Goal: Information Seeking & Learning: Learn about a topic

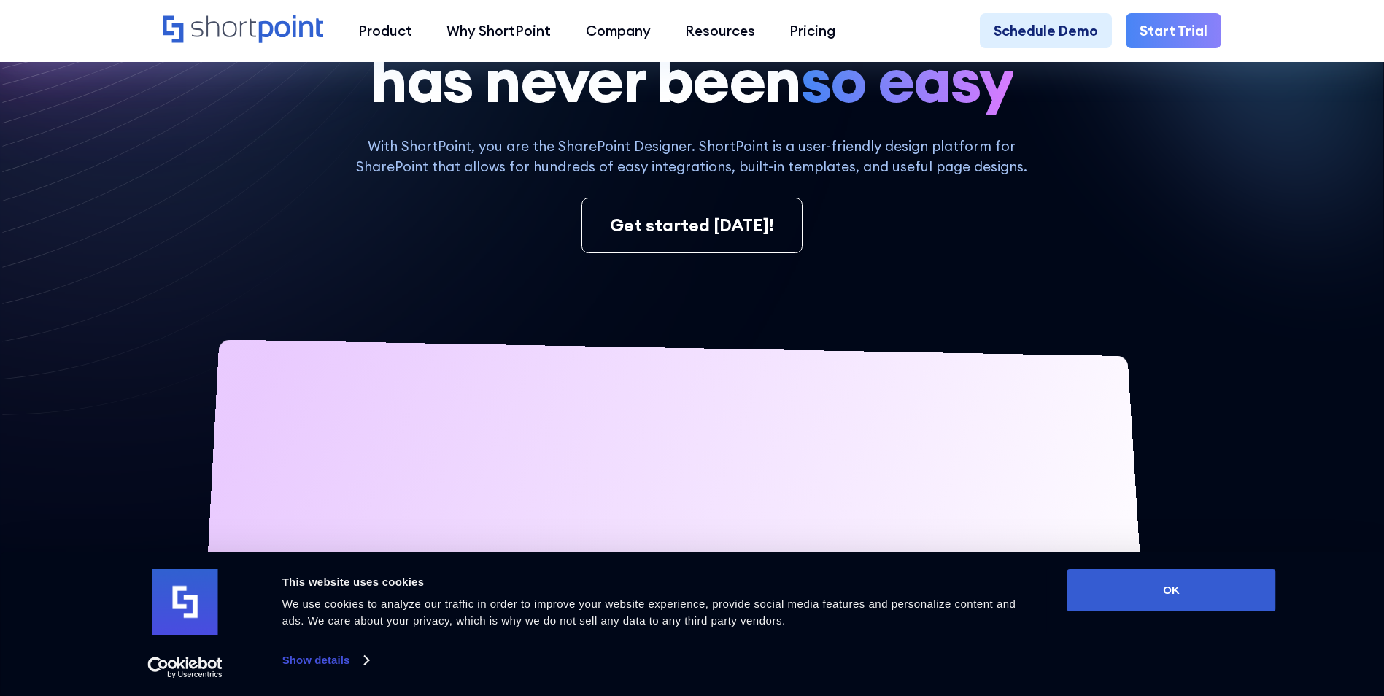
scroll to position [219, 0]
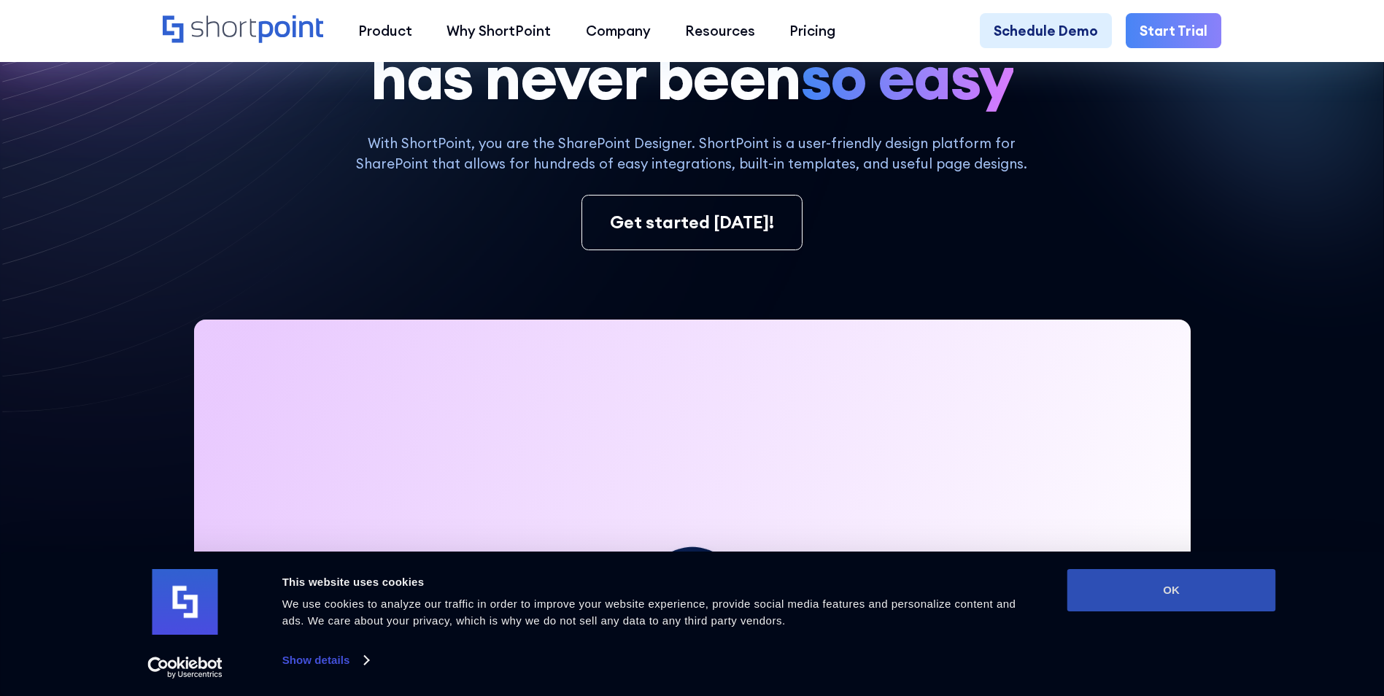
click at [1195, 594] on button "OK" at bounding box center [1171, 590] width 209 height 42
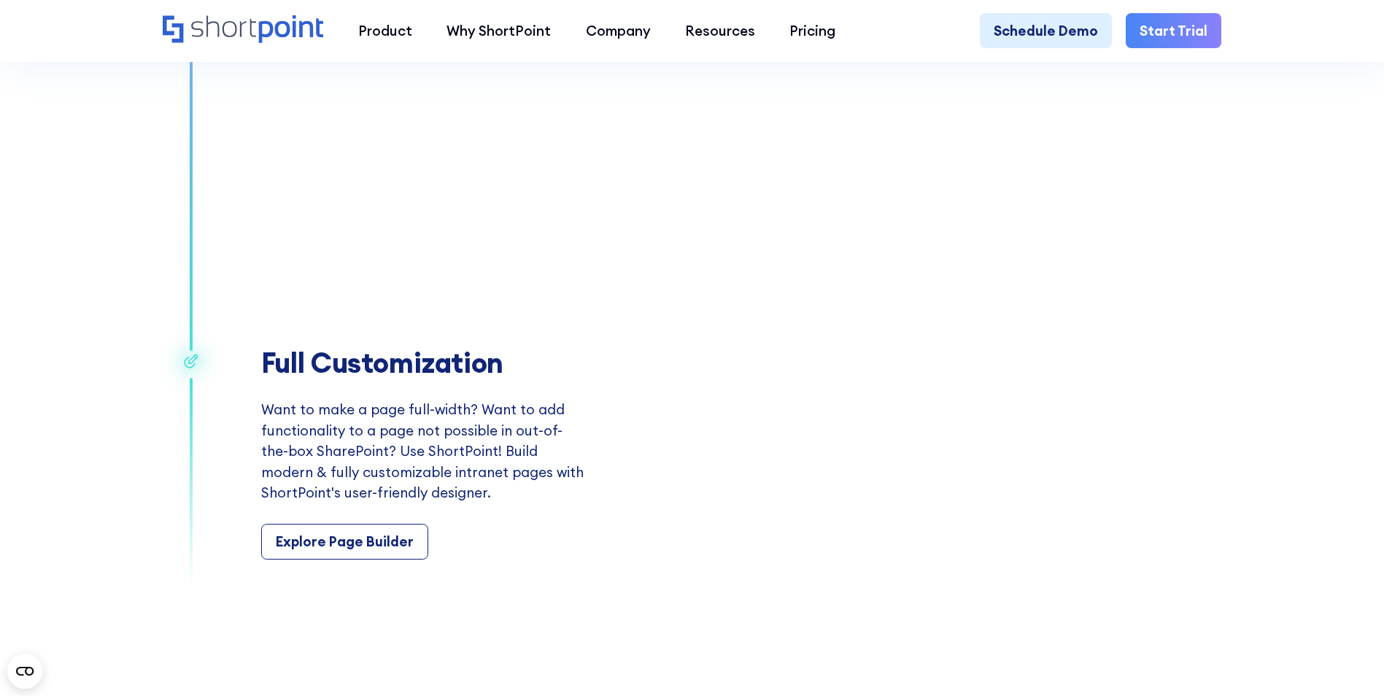
scroll to position [2554, 0]
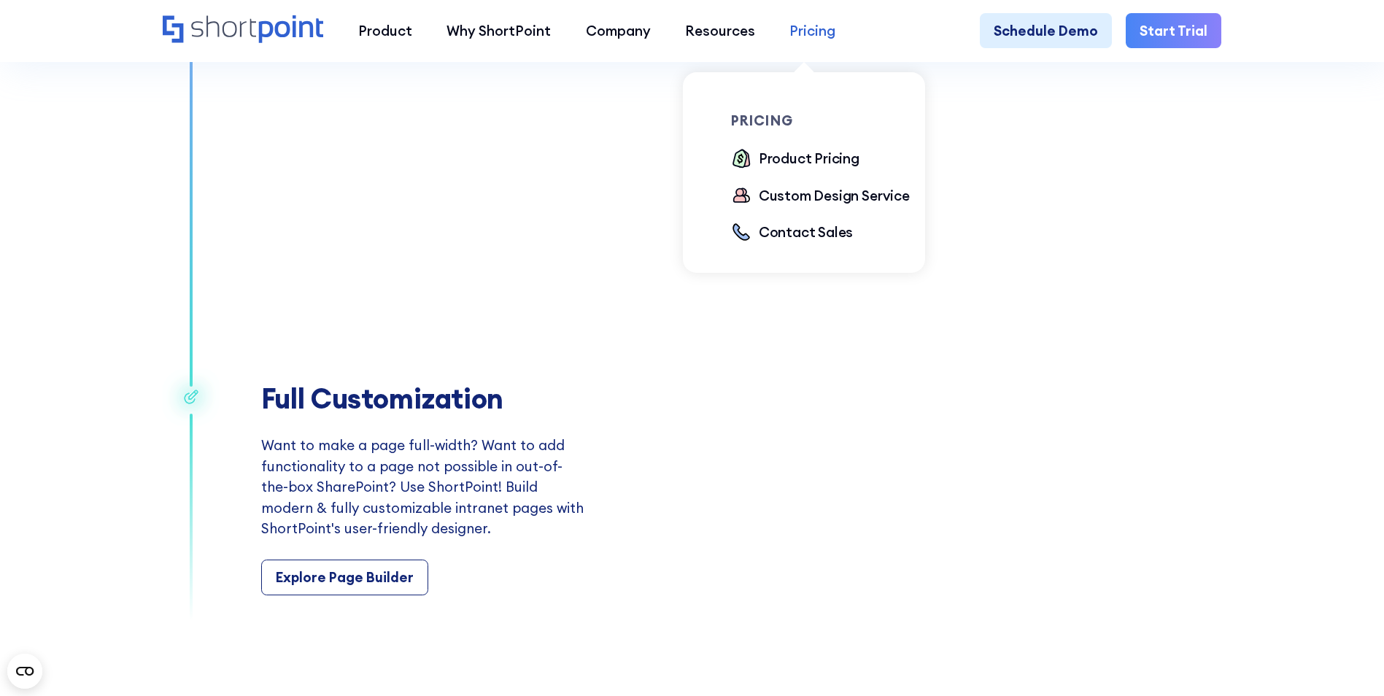
click at [797, 27] on div "Pricing" at bounding box center [812, 30] width 46 height 20
click at [778, 162] on div "Product Pricing" at bounding box center [809, 158] width 101 height 20
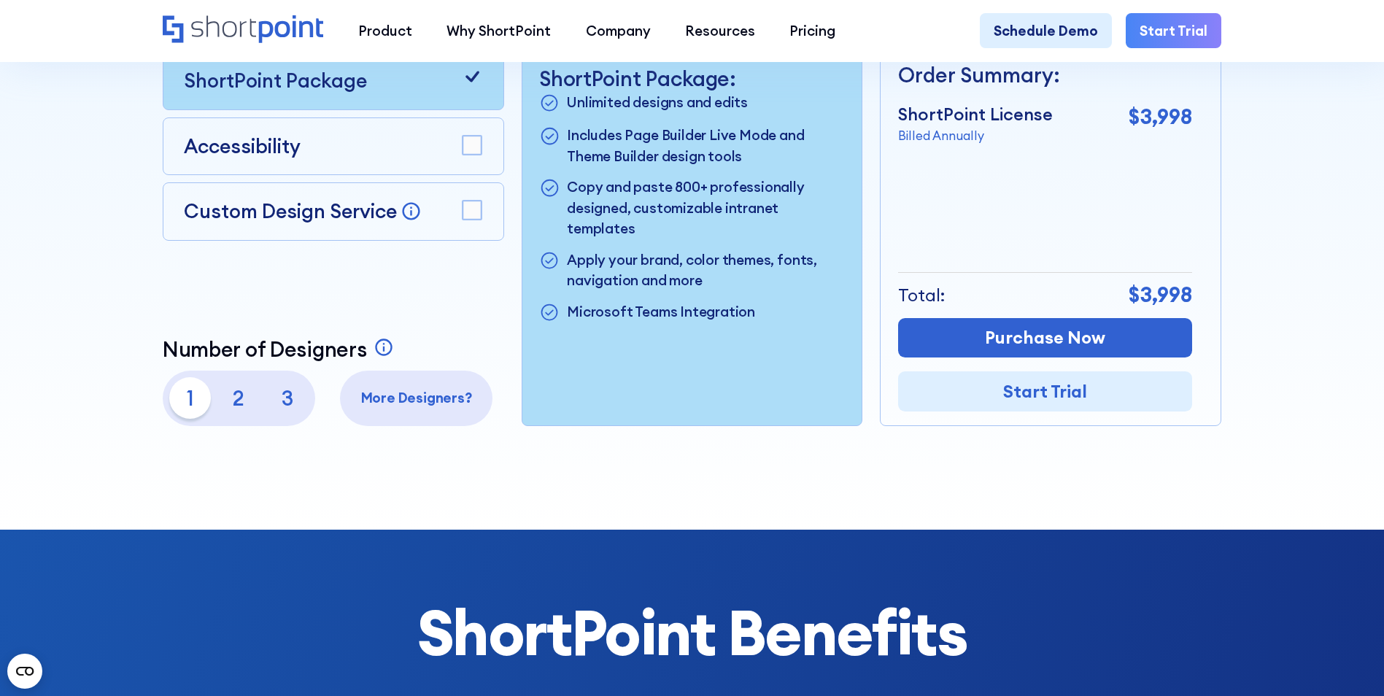
scroll to position [511, 0]
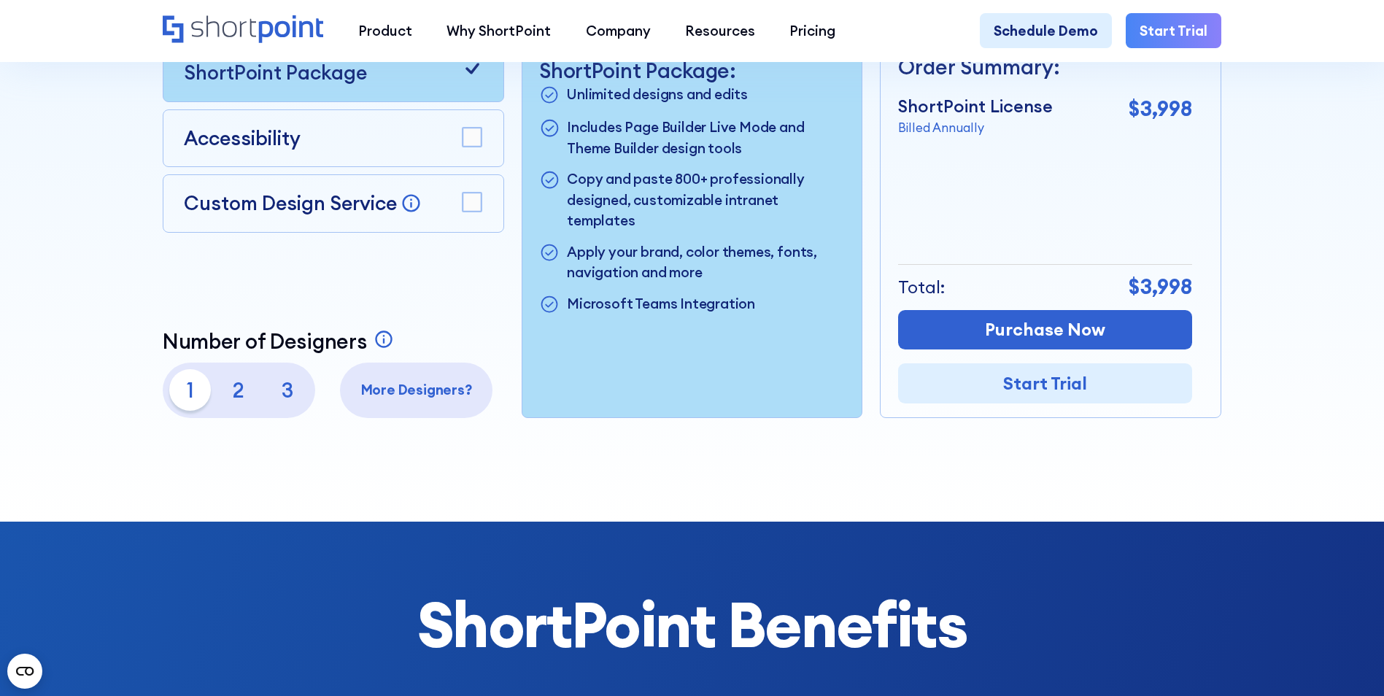
click at [236, 397] on p "2" at bounding box center [239, 390] width 42 height 42
click at [284, 398] on p "3" at bounding box center [287, 390] width 42 height 42
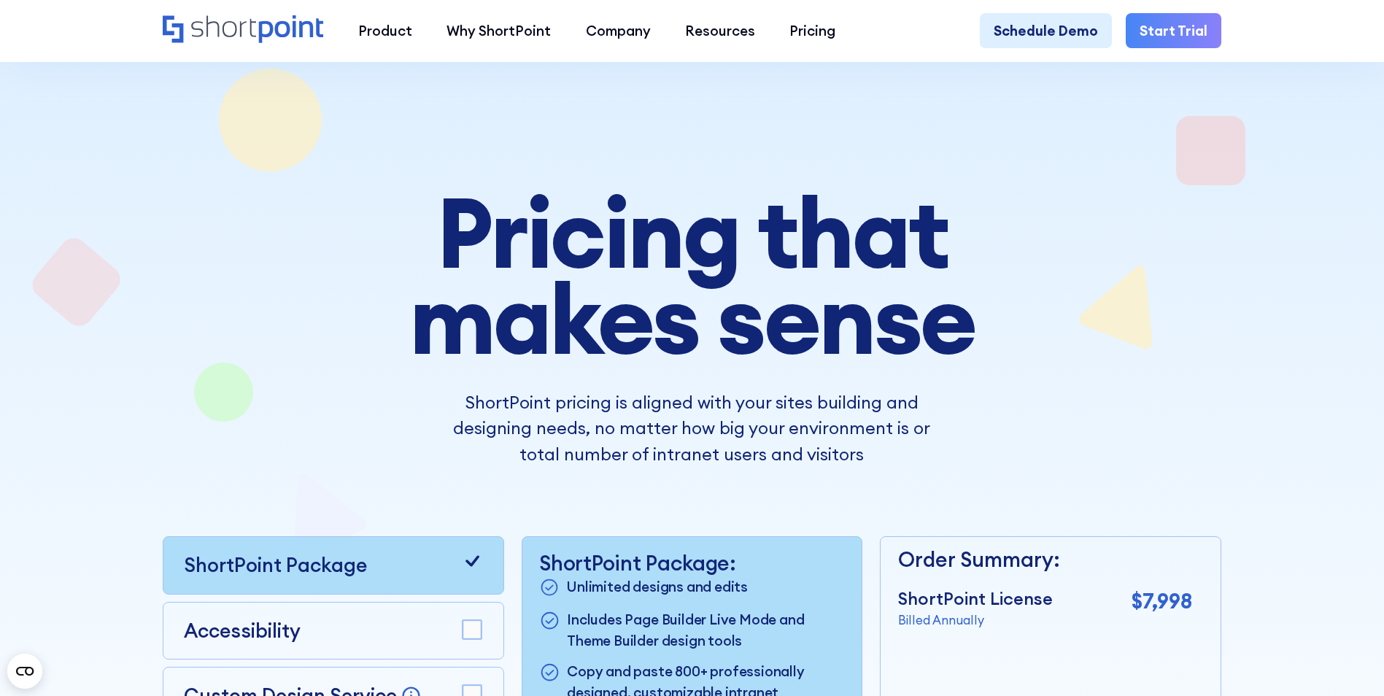
scroll to position [0, 0]
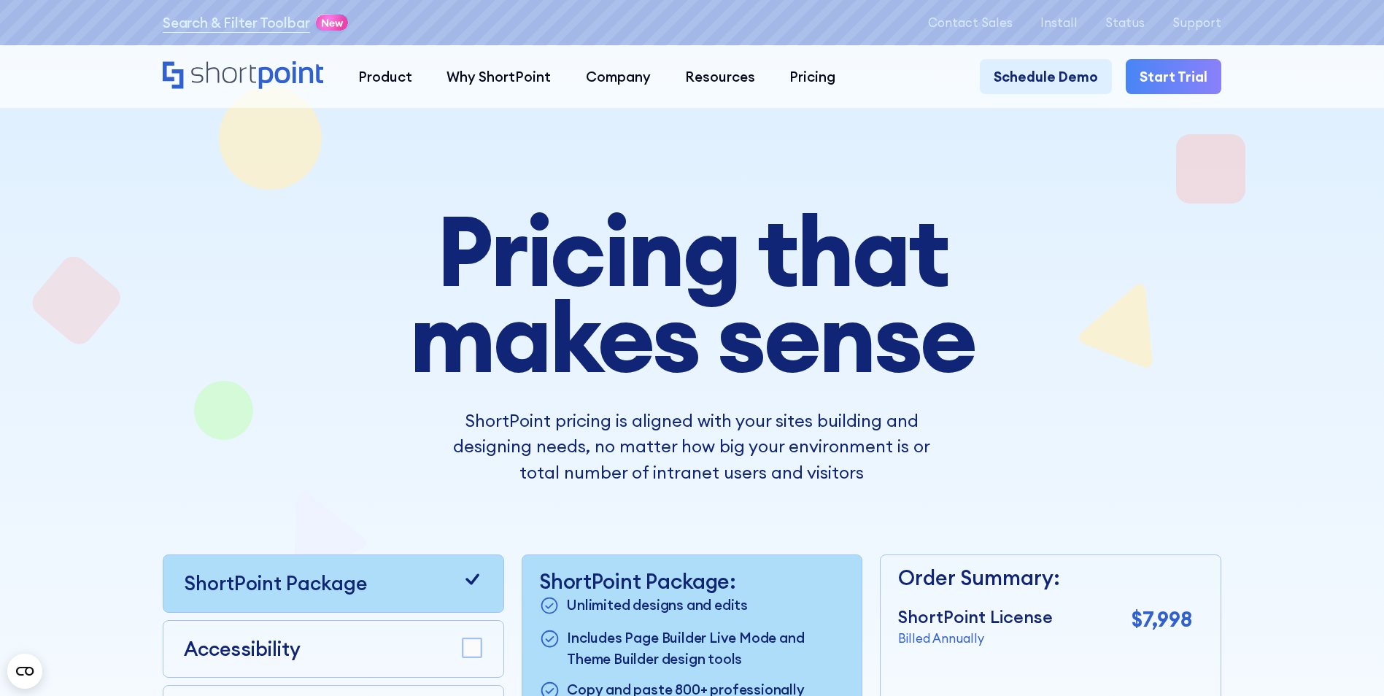
click at [293, 70] on icon "Home" at bounding box center [243, 75] width 161 height 28
